Goal: Information Seeking & Learning: Learn about a topic

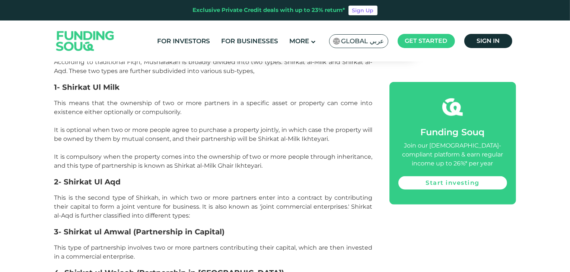
scroll to position [756, 0]
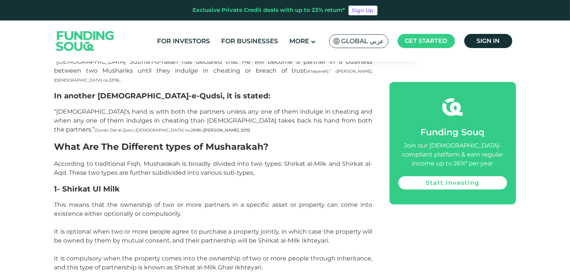
scroll to position [711, 0]
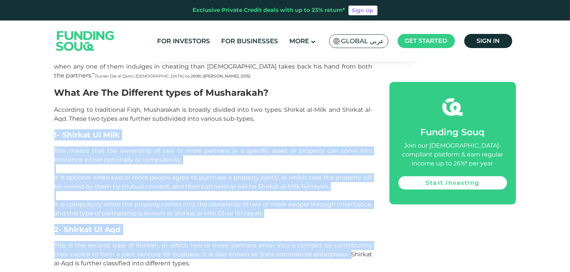
drag, startPoint x: 55, startPoint y: 85, endPoint x: 328, endPoint y: 207, distance: 299.1
copy div "1- Shirkat Ul Milk This means that the ownership of two or more partners in a s…"
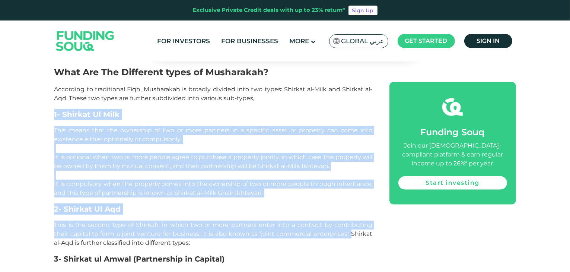
scroll to position [726, 0]
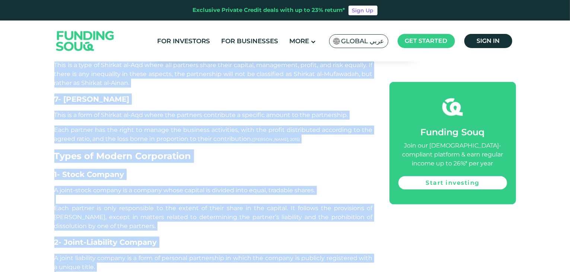
scroll to position [1101, 0]
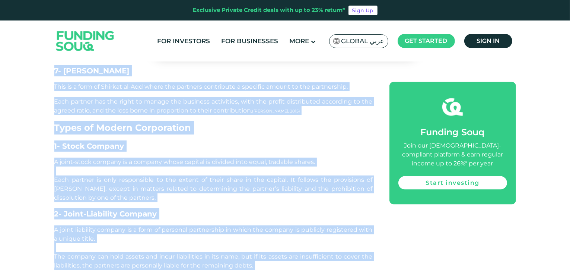
drag, startPoint x: 55, startPoint y: 69, endPoint x: 298, endPoint y: 62, distance: 242.8
click at [298, 62] on div "The term Musharakah is an Arabic-rooted word derived from the word ‘Shirkah’, m…" at bounding box center [213, 115] width 318 height 1554
copy div "1- Shirkat Ul Milk This means that the ownership of two or more partners in a s…"
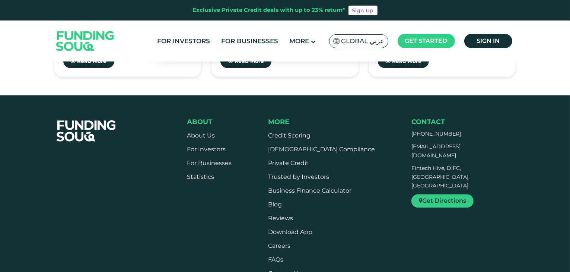
scroll to position [1757, 0]
